Goal: Transaction & Acquisition: Purchase product/service

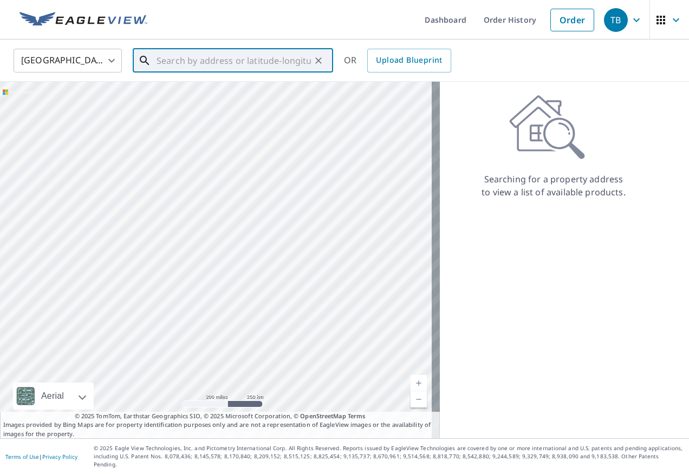
click at [197, 56] on input "text" at bounding box center [233, 60] width 154 height 30
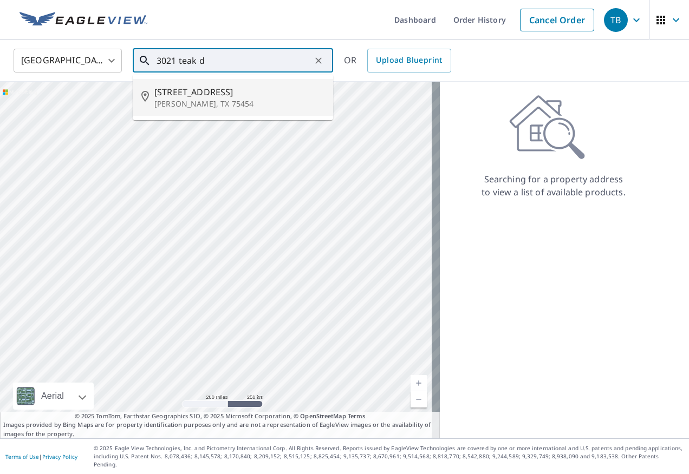
click at [210, 90] on span "[STREET_ADDRESS]" at bounding box center [239, 92] width 170 height 13
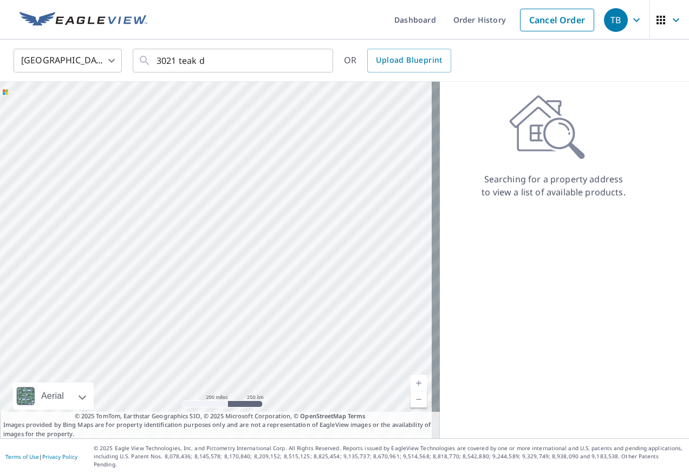
type input "[STREET_ADDRESS][PERSON_NAME]"
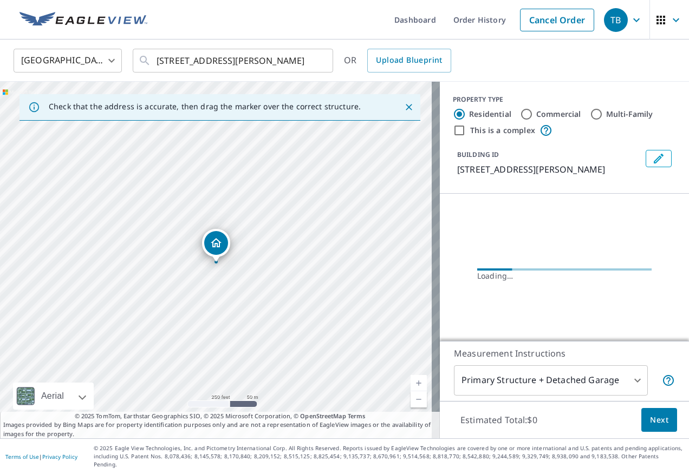
click at [212, 245] on icon "Dropped pin, building 1, Residential property, 3021 Teak Dr Melissa, TX 75454" at bounding box center [216, 242] width 11 height 9
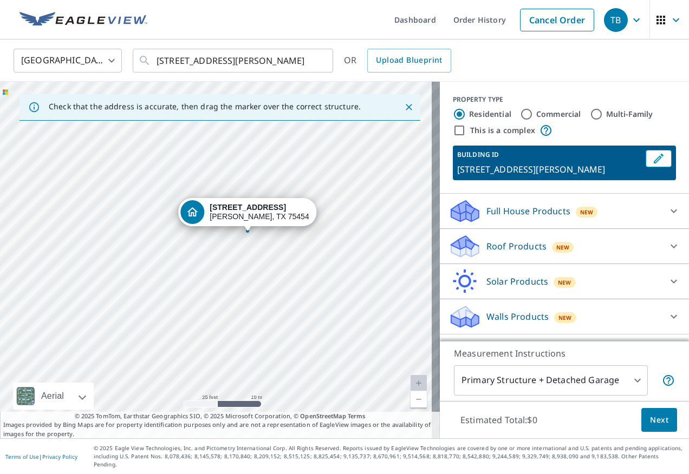
drag, startPoint x: 226, startPoint y: 256, endPoint x: 287, endPoint y: 267, distance: 61.6
click at [287, 267] on div "[STREET_ADDRESS][PERSON_NAME]" at bounding box center [220, 260] width 440 height 357
click at [670, 212] on icon at bounding box center [673, 212] width 6 height 4
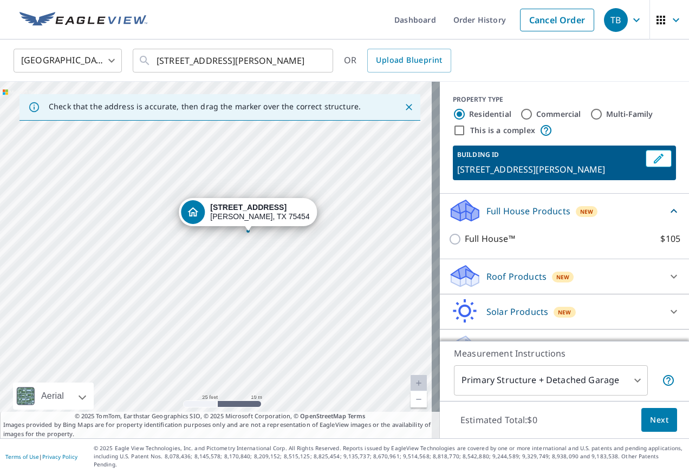
click at [664, 212] on div "Full House Products New Full House™ $105" at bounding box center [564, 227] width 249 height 66
click at [667, 281] on icon at bounding box center [673, 276] width 13 height 13
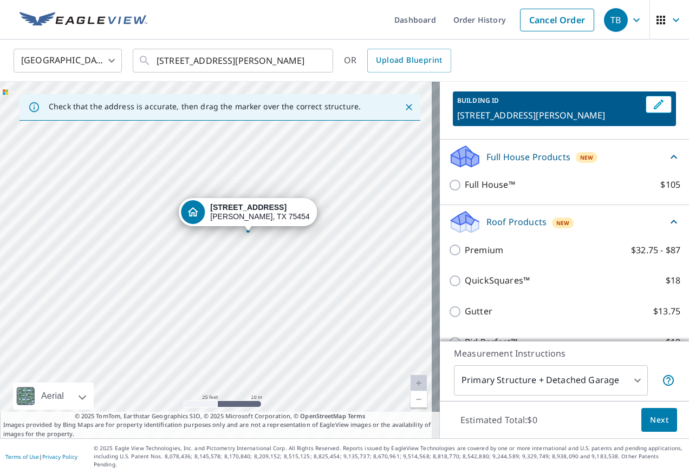
scroll to position [108, 0]
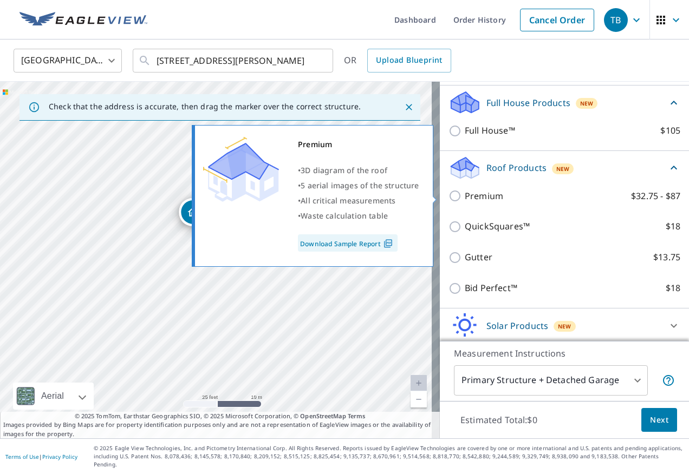
click at [496, 194] on label "Premium $32.75 - $87" at bounding box center [573, 197] width 216 height 14
click at [465, 194] on input "Premium $32.75 - $87" at bounding box center [456, 196] width 16 height 13
checkbox input "true"
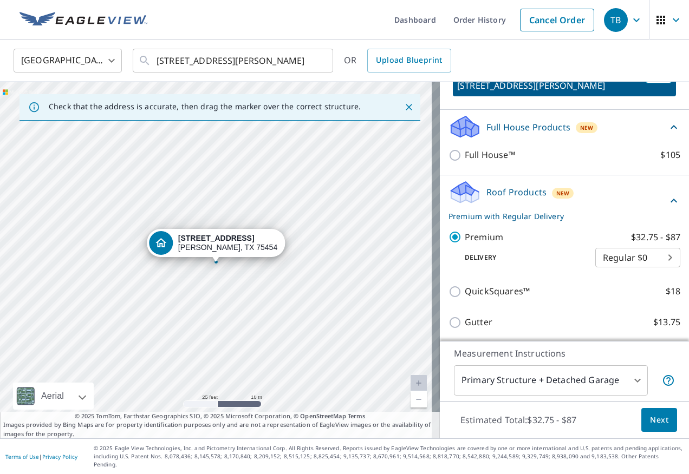
scroll to position [16, 0]
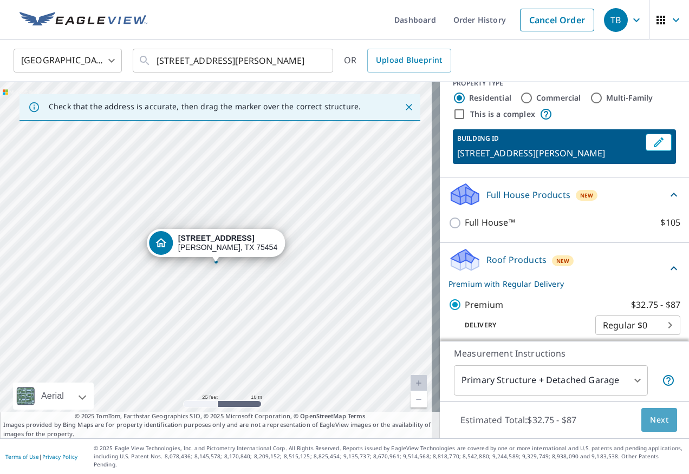
click at [651, 426] on span "Next" at bounding box center [659, 421] width 18 height 14
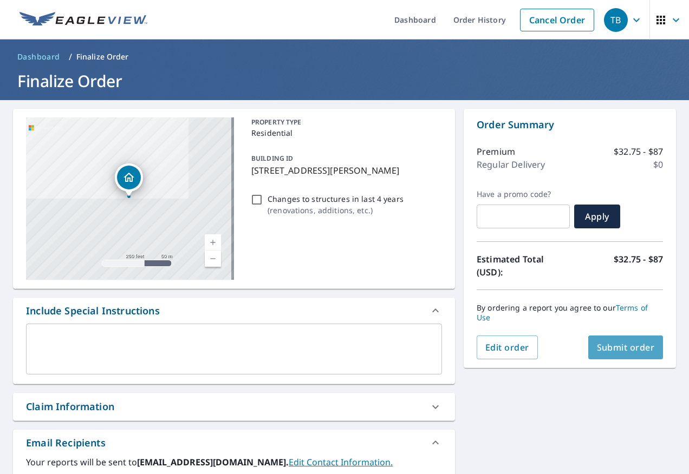
click at [626, 346] on span "Submit order" at bounding box center [626, 348] width 58 height 12
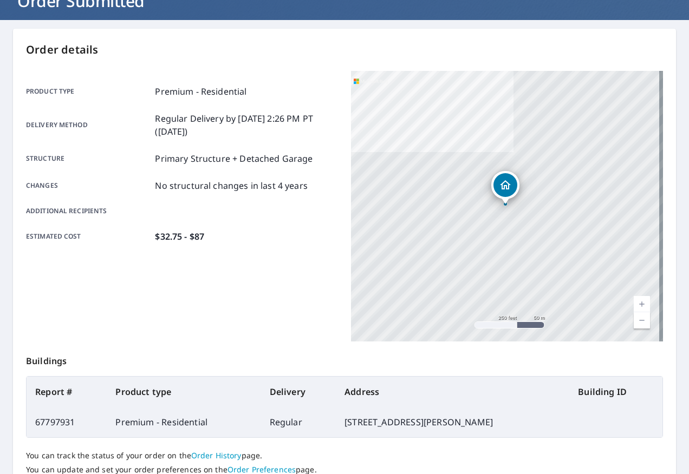
scroll to position [163, 0]
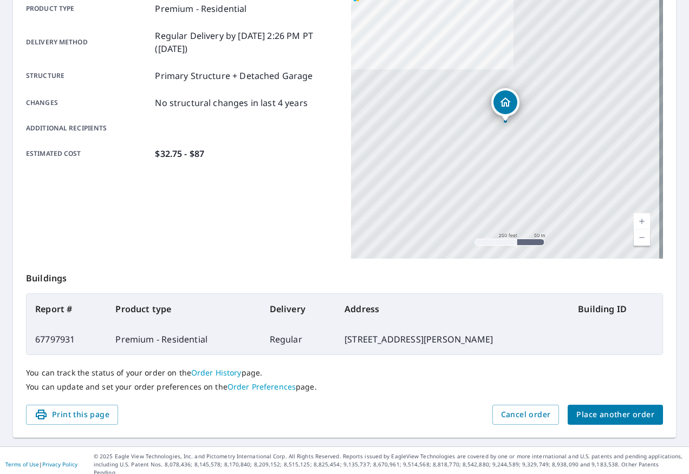
click at [591, 412] on span "Place another order" at bounding box center [615, 415] width 78 height 14
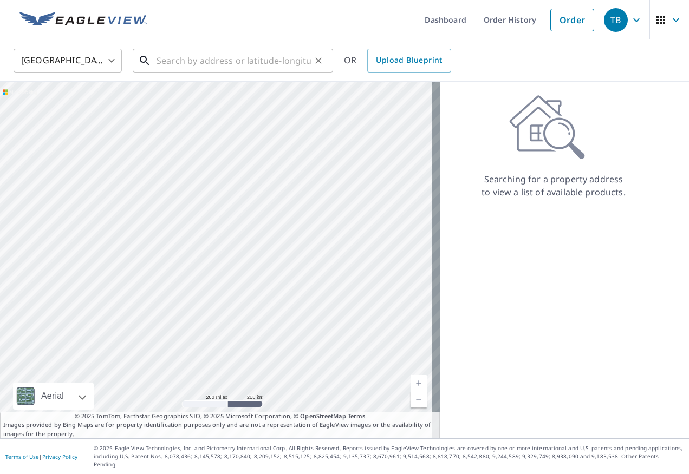
click at [214, 67] on input "text" at bounding box center [233, 60] width 154 height 30
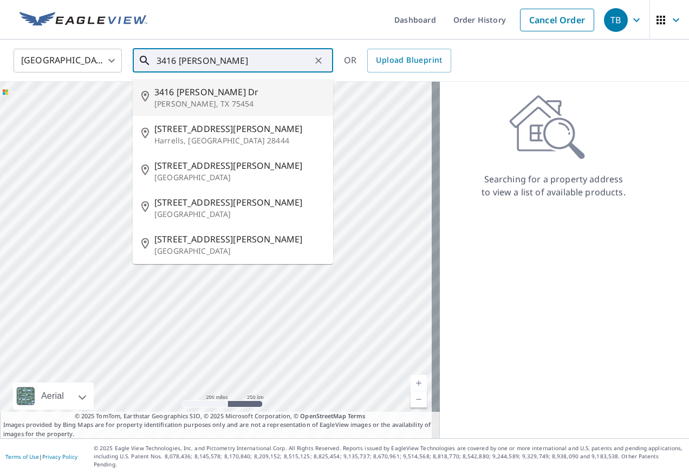
click at [215, 91] on span "3416 [PERSON_NAME] Dr" at bounding box center [239, 92] width 170 height 13
type input "[STREET_ADDRESS][PERSON_NAME][PERSON_NAME]"
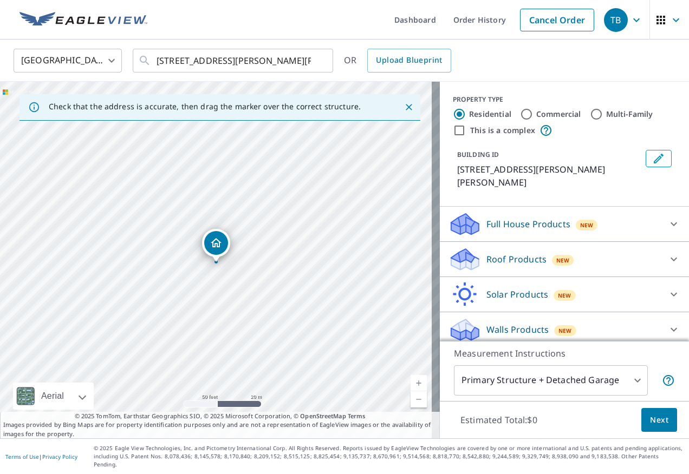
click at [535, 253] on p "Roof Products" at bounding box center [516, 259] width 60 height 13
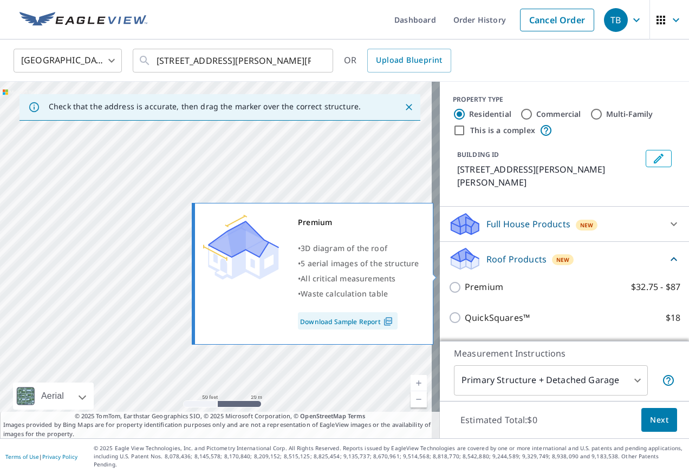
click at [504, 280] on label "Premium $32.75 - $87" at bounding box center [573, 287] width 216 height 14
click at [465, 281] on input "Premium $32.75 - $87" at bounding box center [456, 287] width 16 height 13
checkbox input "true"
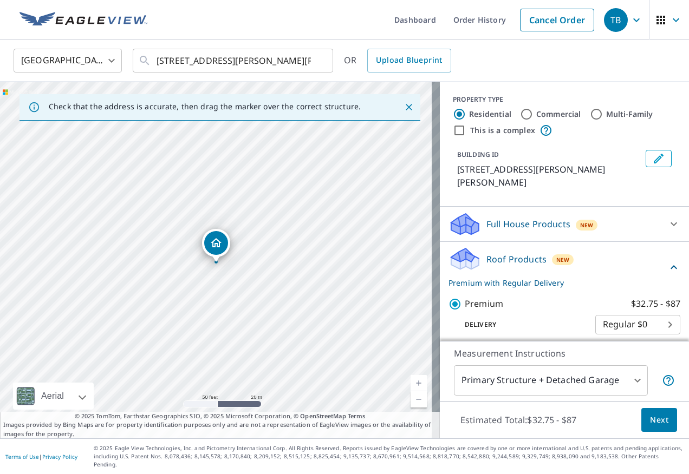
click at [654, 427] on span "Next" at bounding box center [659, 421] width 18 height 14
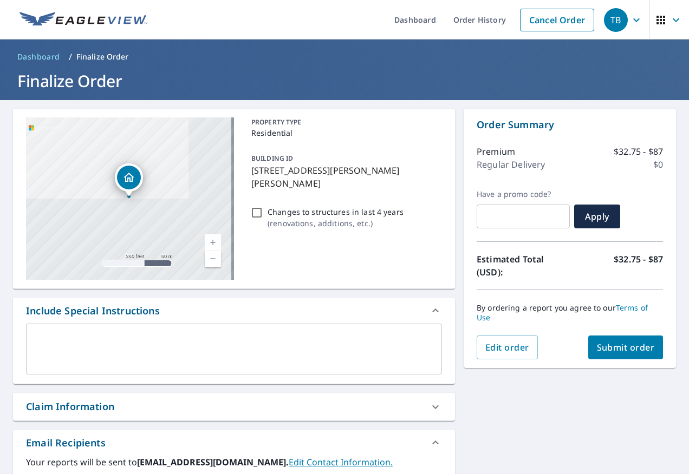
click at [611, 343] on span "Submit order" at bounding box center [626, 348] width 58 height 12
